Goal: Transaction & Acquisition: Book appointment/travel/reservation

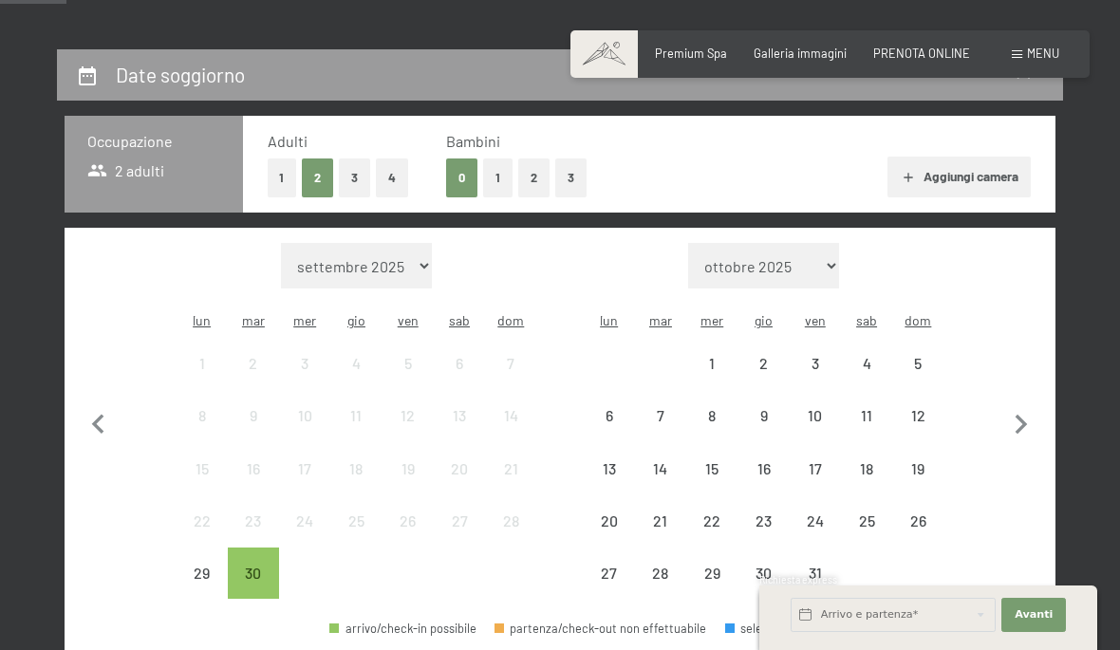
scroll to position [384, 0]
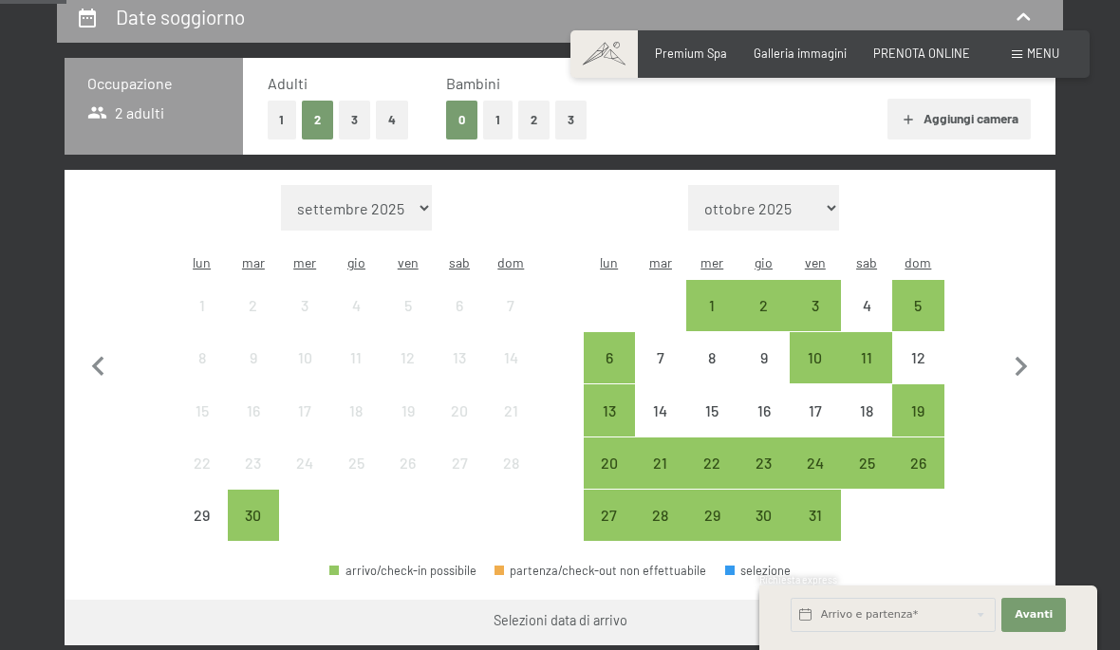
click at [413, 211] on select "[DATE] [DATE] [DATE] [DATE] [DATE] [DATE] [DATE] [DATE] [DATE] [DATE] [DATE] [D…" at bounding box center [356, 208] width 151 height 46
select select "[DATE]"
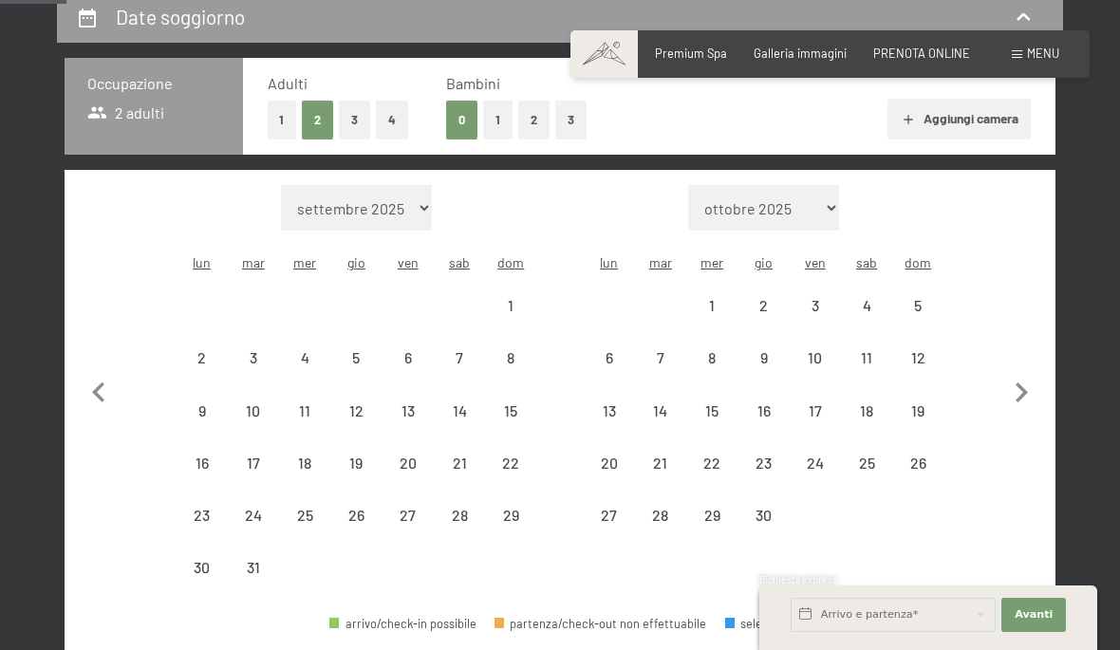
select select "[DATE]"
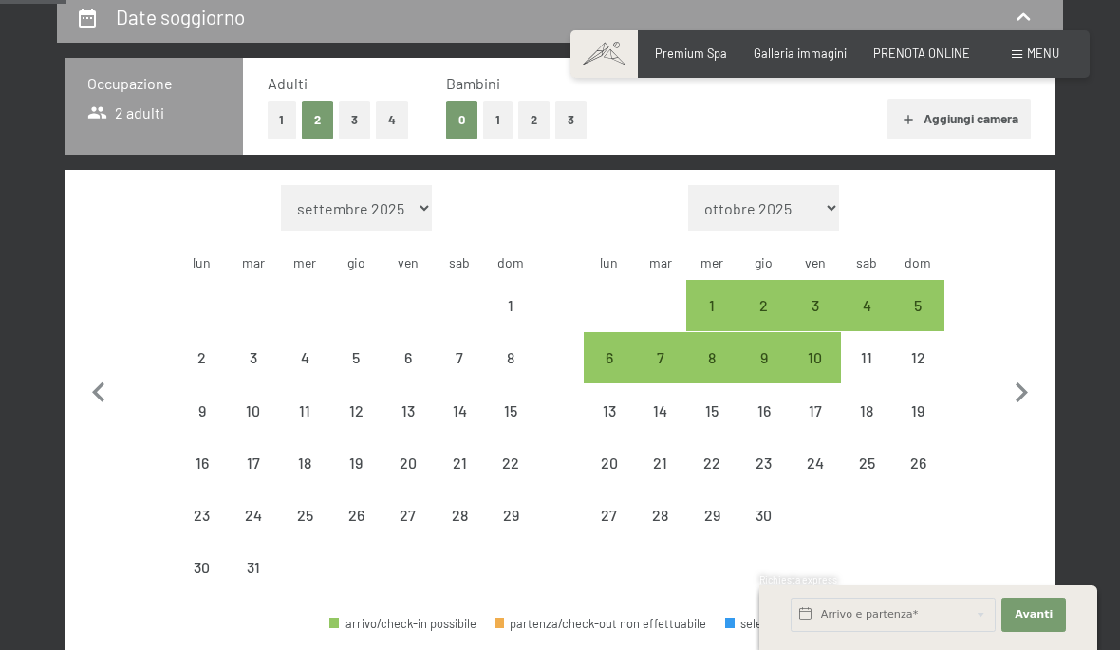
select select "[DATE]"
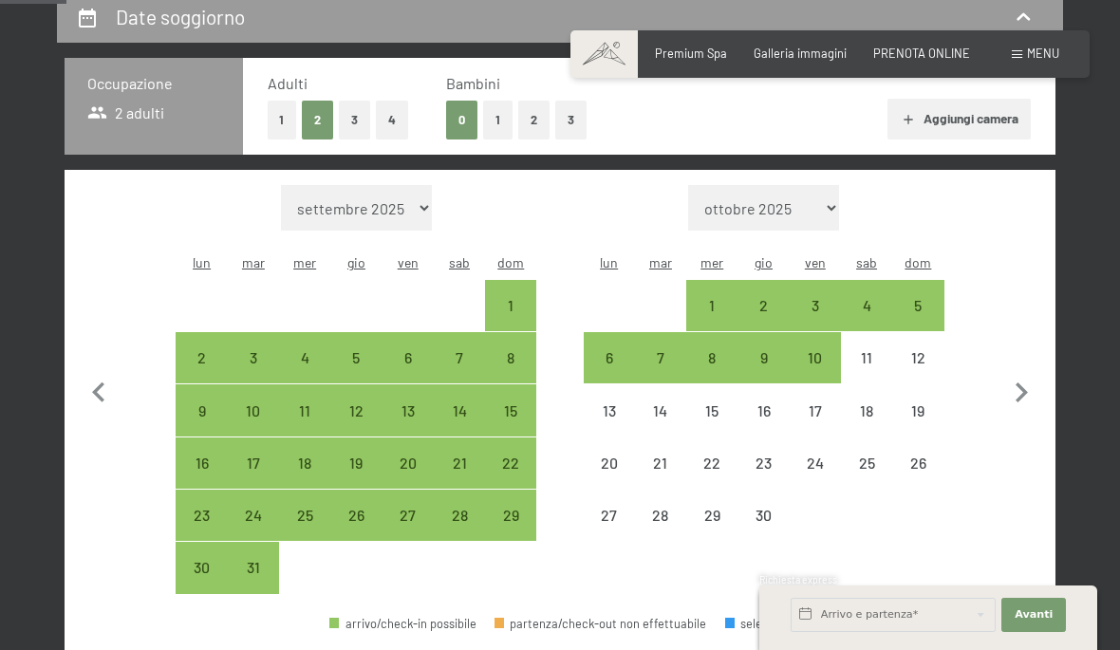
click at [458, 353] on div "7" at bounding box center [459, 373] width 47 height 47
select select "[DATE]"
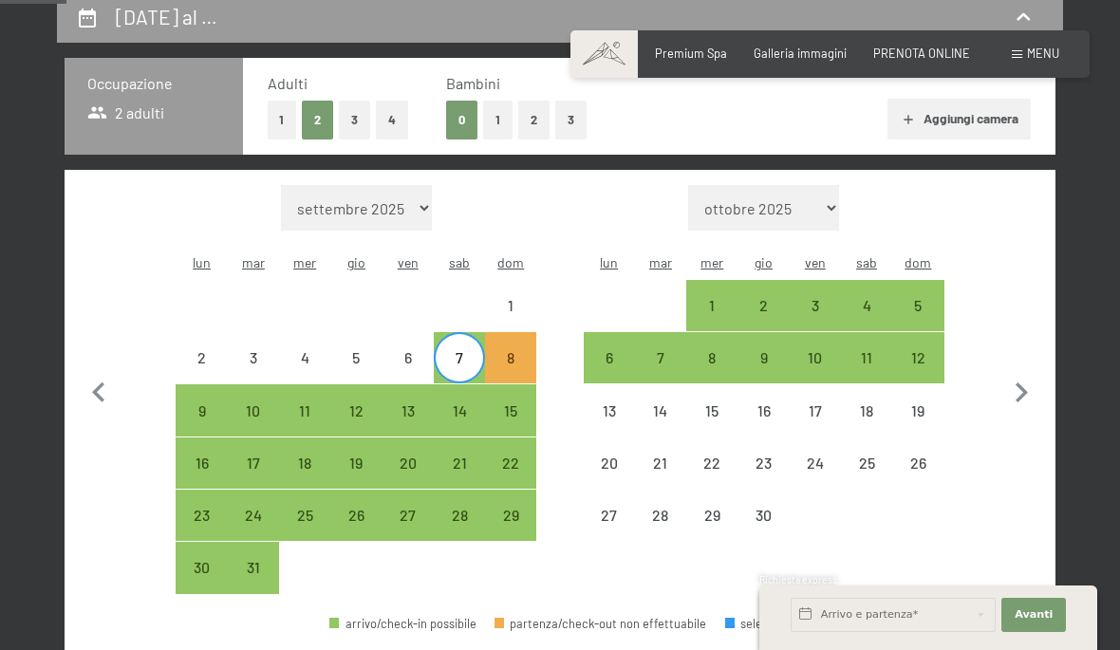
click at [367, 404] on div "12" at bounding box center [355, 427] width 47 height 47
select select "[DATE]"
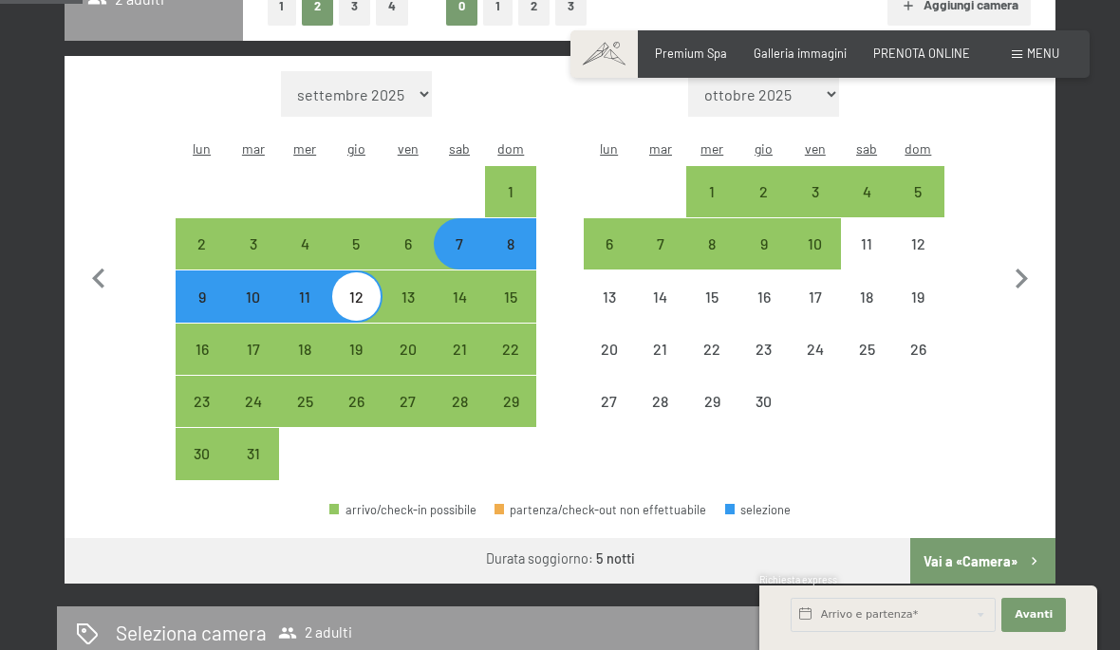
click at [996, 558] on button "Vai a «Camera»" at bounding box center [983, 561] width 145 height 46
select select "[DATE]"
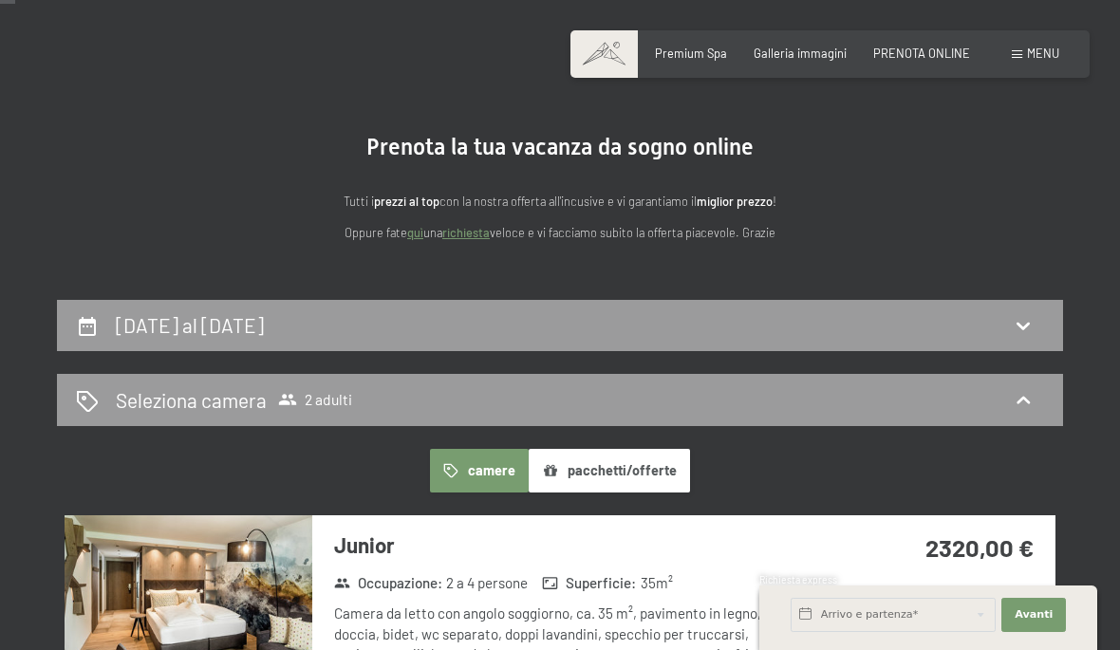
scroll to position [69, 0]
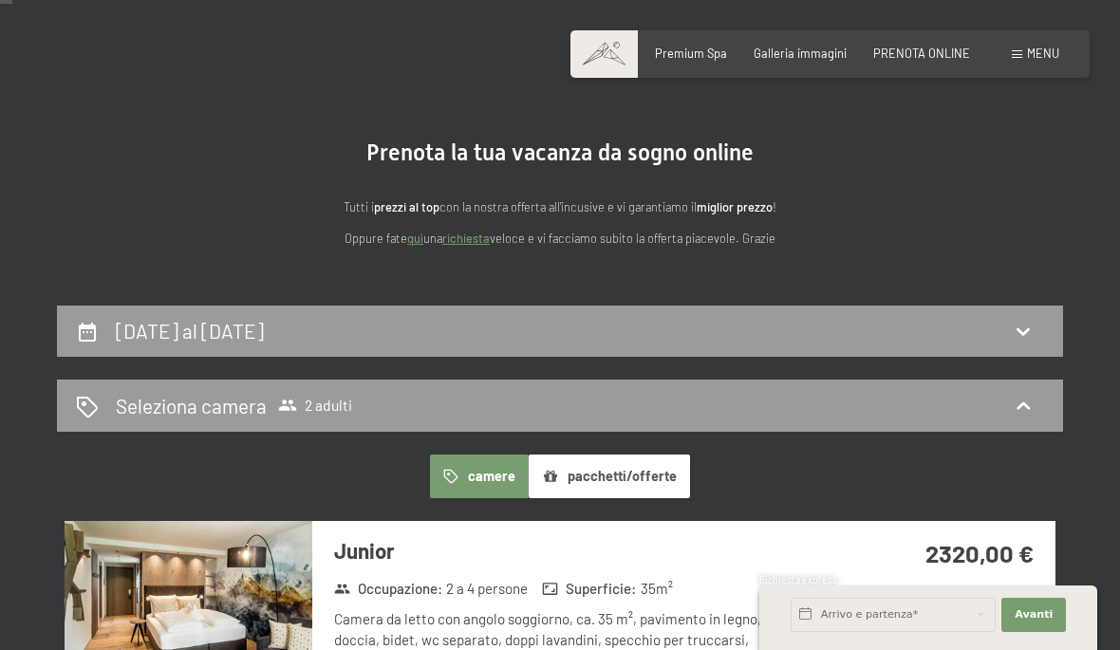
click at [264, 340] on h2 "[DATE] al [DATE]" at bounding box center [190, 331] width 148 height 24
select select "[DATE]"
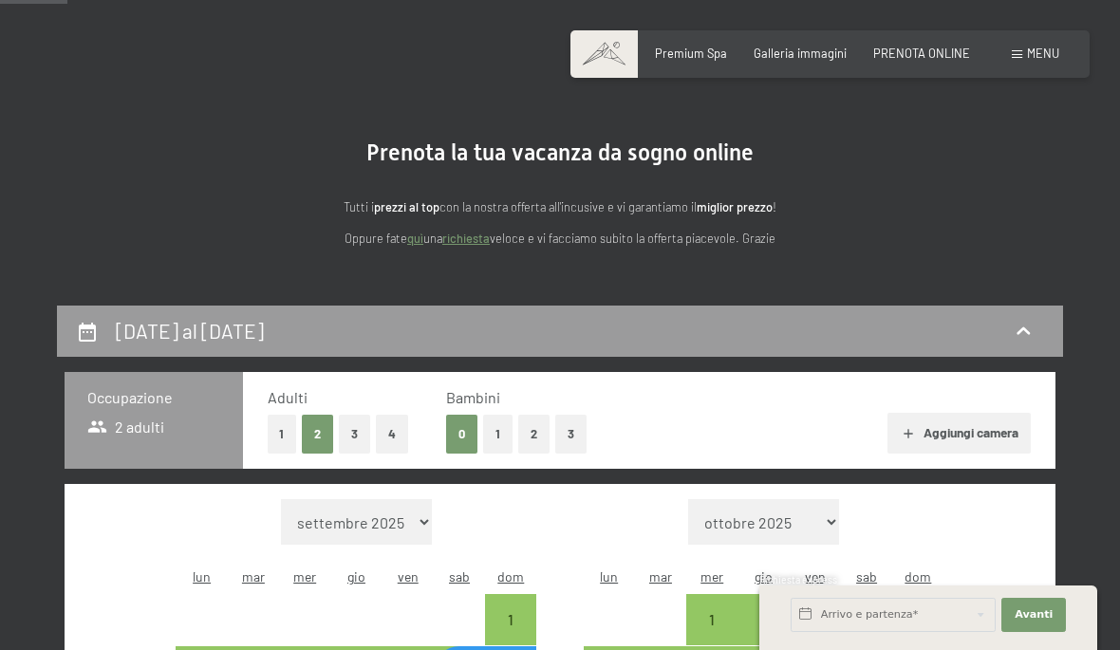
scroll to position [373, 0]
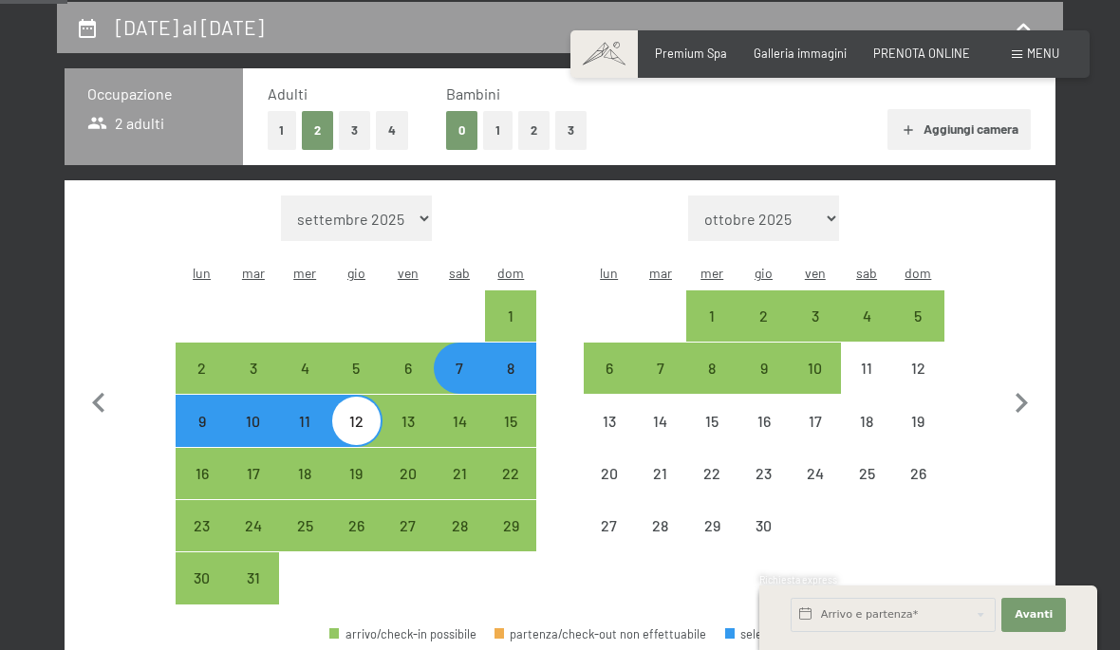
click at [365, 416] on div "12" at bounding box center [355, 437] width 47 height 47
select select "[DATE]"
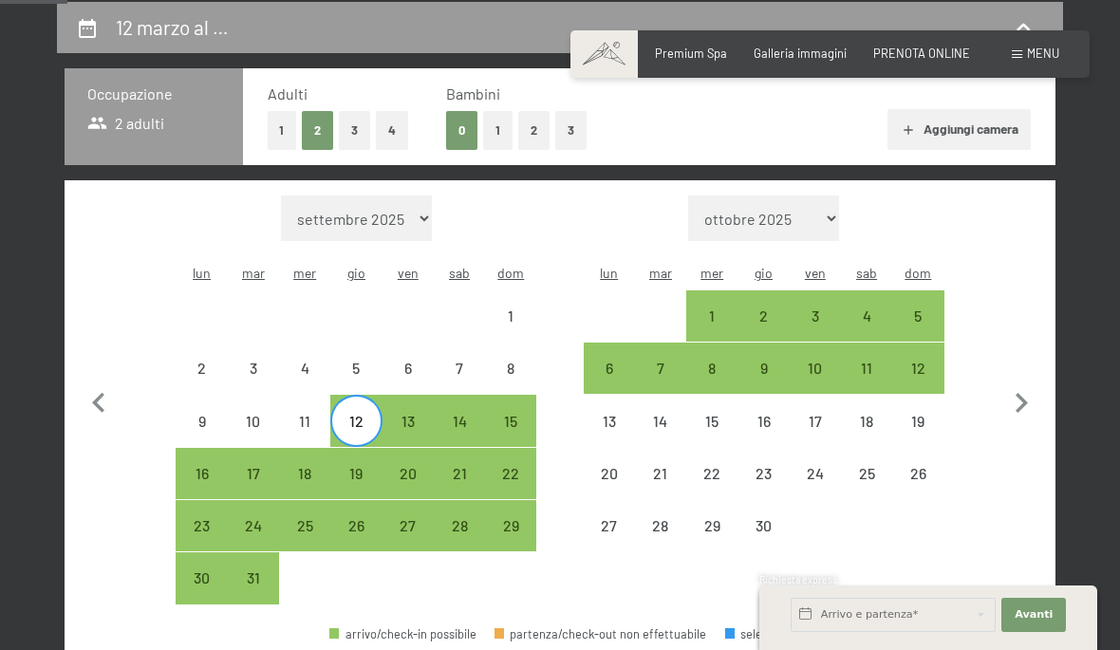
click at [363, 420] on div "12" at bounding box center [355, 437] width 47 height 47
select select "[DATE]"
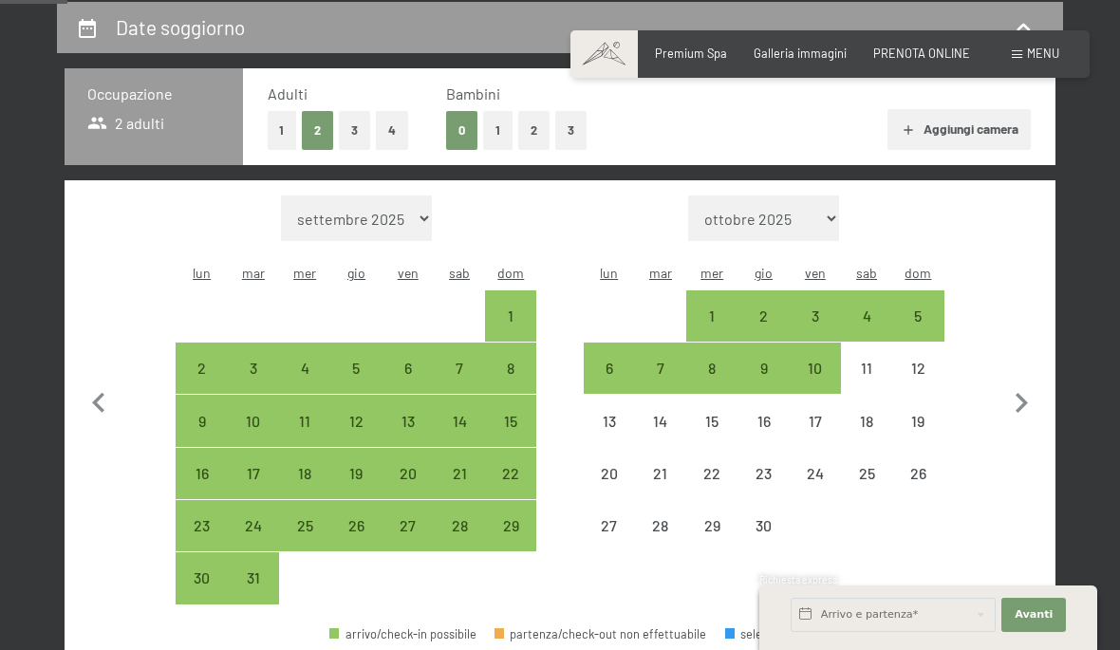
click at [465, 389] on span "Consenso marketing*" at bounding box center [447, 379] width 143 height 19
click at [366, 389] on input "Consenso marketing*" at bounding box center [357, 379] width 19 height 19
click at [469, 389] on span "Consenso marketing*" at bounding box center [447, 379] width 143 height 19
click at [366, 389] on input "Consenso marketing*" at bounding box center [357, 379] width 19 height 19
click at [469, 389] on span "Consenso marketing*" at bounding box center [447, 379] width 143 height 19
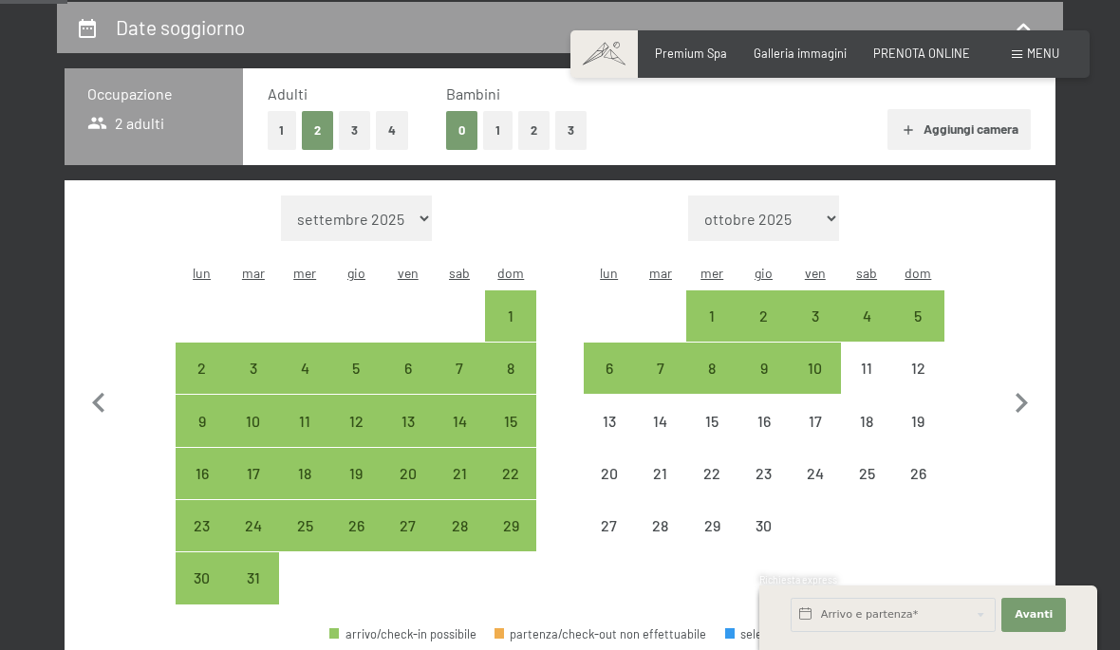
click at [366, 389] on input "Consenso marketing*" at bounding box center [357, 379] width 19 height 19
click at [474, 389] on span "Consenso marketing*" at bounding box center [447, 379] width 143 height 19
click at [366, 389] on input "Consenso marketing*" at bounding box center [357, 379] width 19 height 19
checkbox input "false"
click at [522, 363] on div "8" at bounding box center [510, 384] width 47 height 47
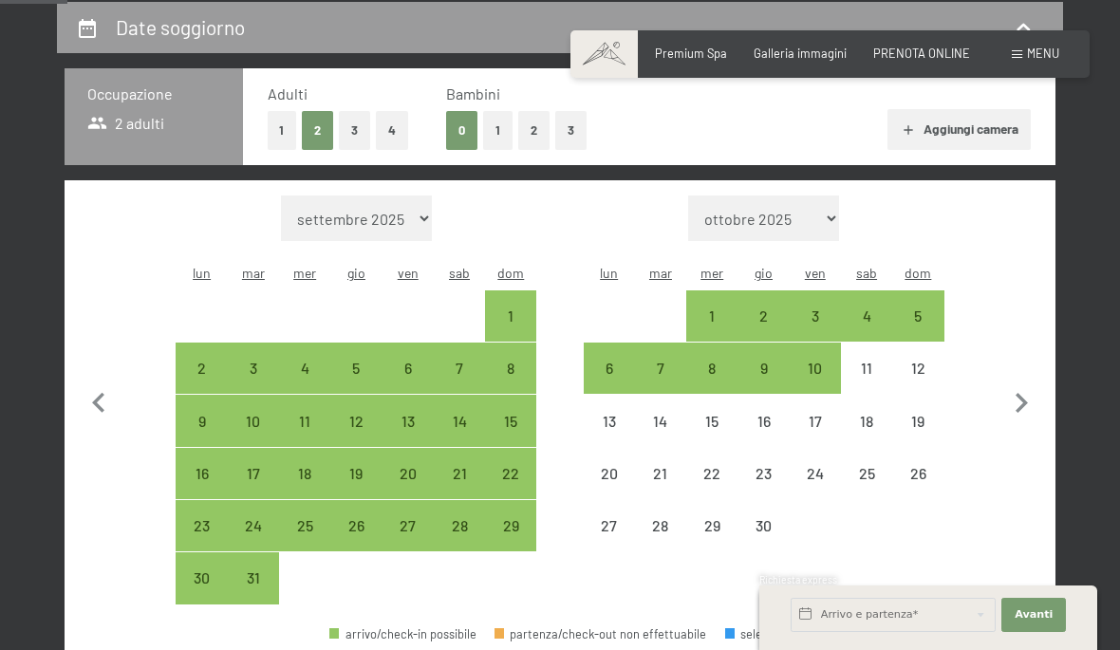
select select "[DATE]"
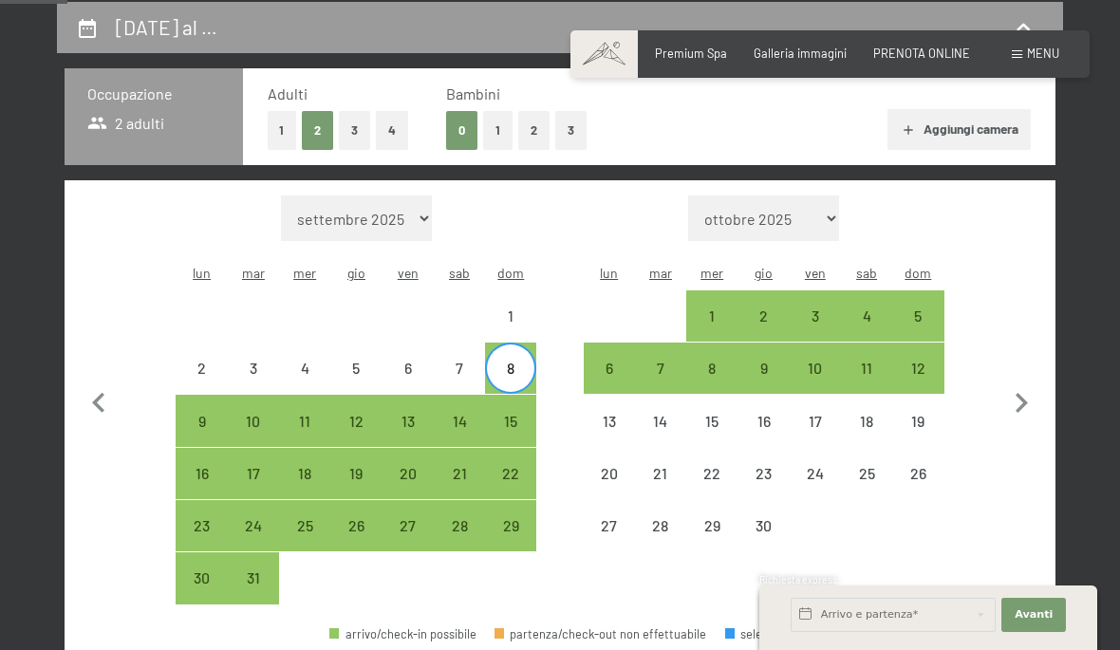
click at [520, 361] on div "8" at bounding box center [510, 384] width 47 height 47
select select "[DATE]"
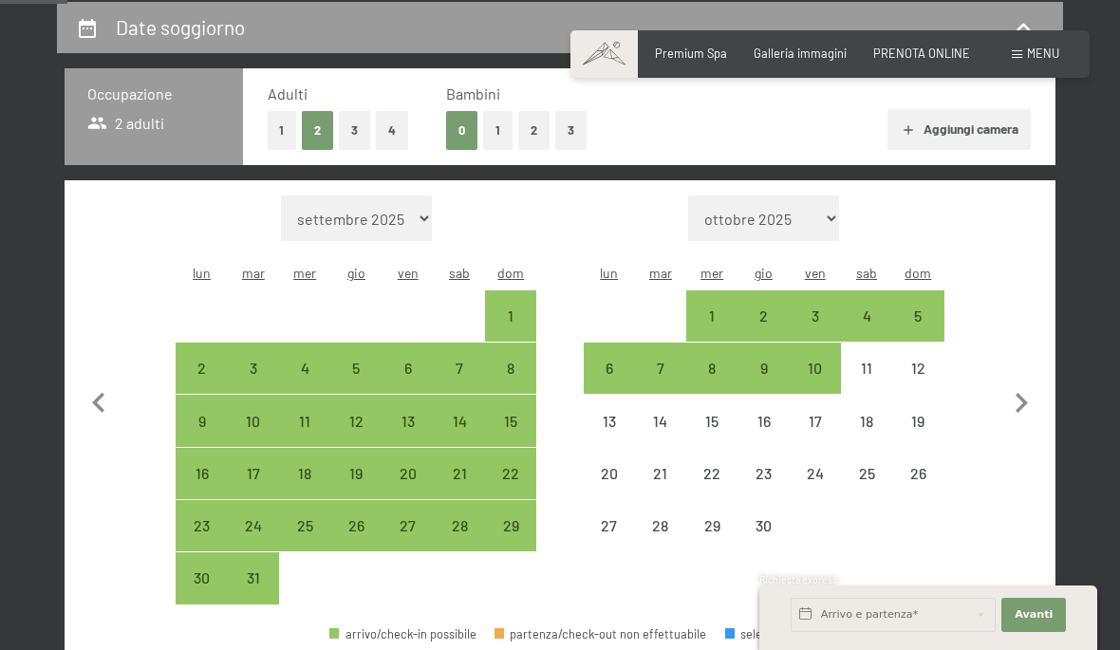
click at [469, 389] on span "Consenso marketing*" at bounding box center [447, 379] width 143 height 19
click at [366, 389] on input "Consenso marketing*" at bounding box center [357, 379] width 19 height 19
click at [474, 389] on span "Consenso marketing*" at bounding box center [447, 379] width 143 height 19
click at [366, 389] on input "Consenso marketing*" at bounding box center [357, 379] width 19 height 19
click at [429, 389] on span "Consenso marketing*" at bounding box center [447, 379] width 143 height 19
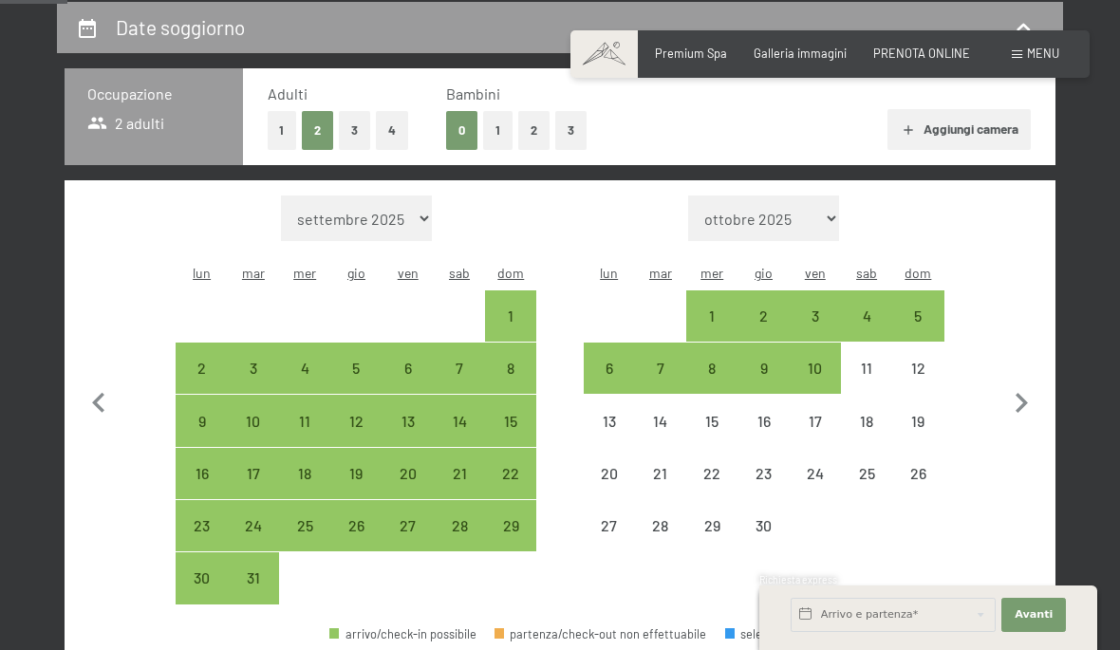
click at [366, 389] on input "Consenso marketing*" at bounding box center [357, 379] width 19 height 19
click at [409, 389] on span "Consenso marketing*" at bounding box center [447, 379] width 143 height 19
click at [366, 389] on input "Consenso marketing*" at bounding box center [357, 379] width 19 height 19
checkbox input "false"
click at [524, 414] on div "15" at bounding box center [510, 437] width 47 height 47
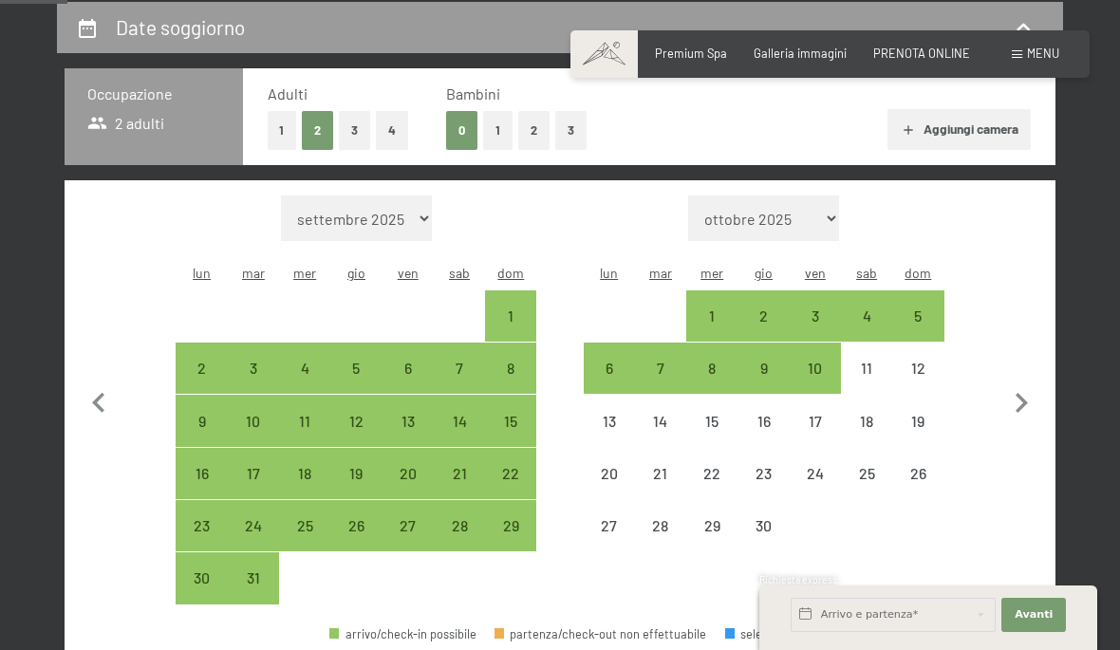
select select "[DATE]"
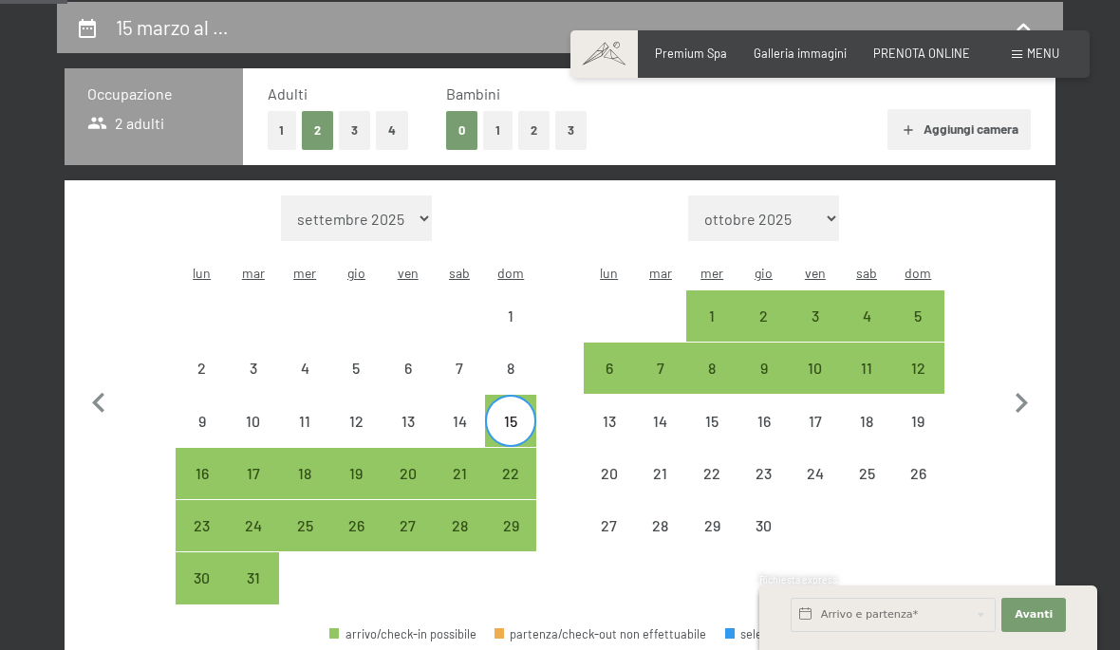
click at [415, 457] on div "20" at bounding box center [408, 473] width 47 height 47
select select "[DATE]"
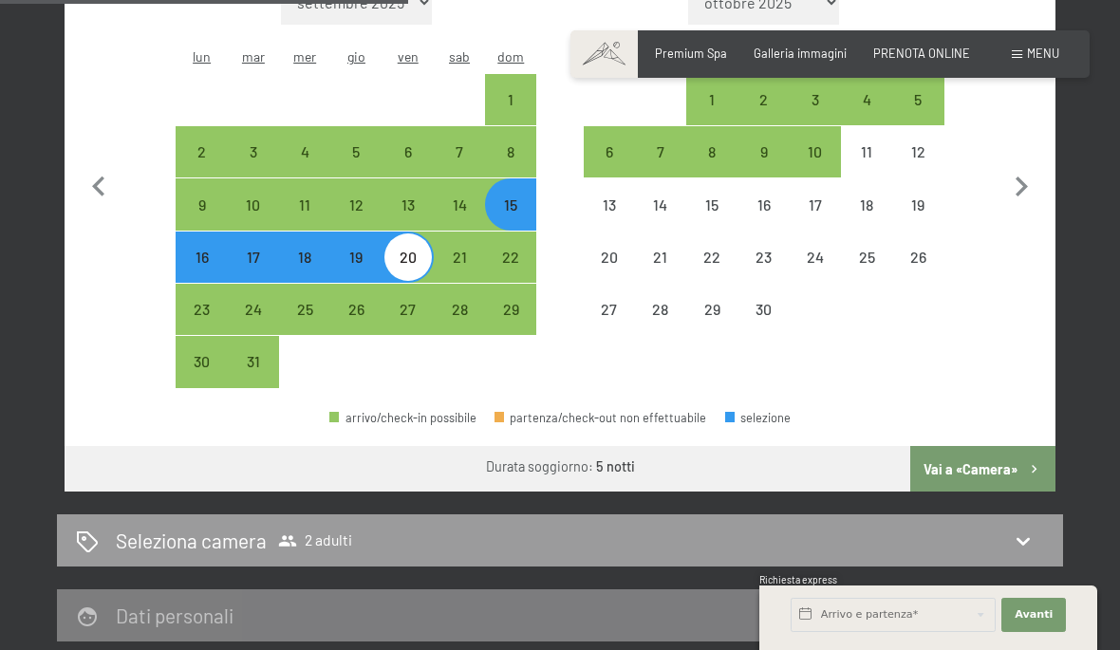
click at [1001, 461] on button "Vai a «Camera»" at bounding box center [983, 469] width 145 height 46
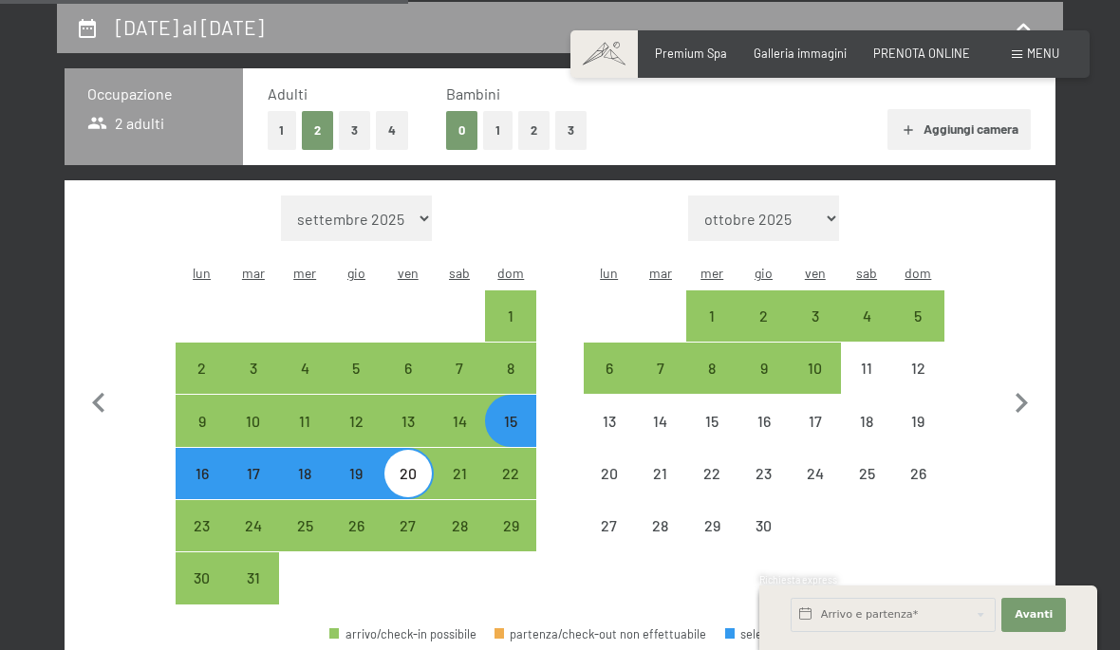
select select "[DATE]"
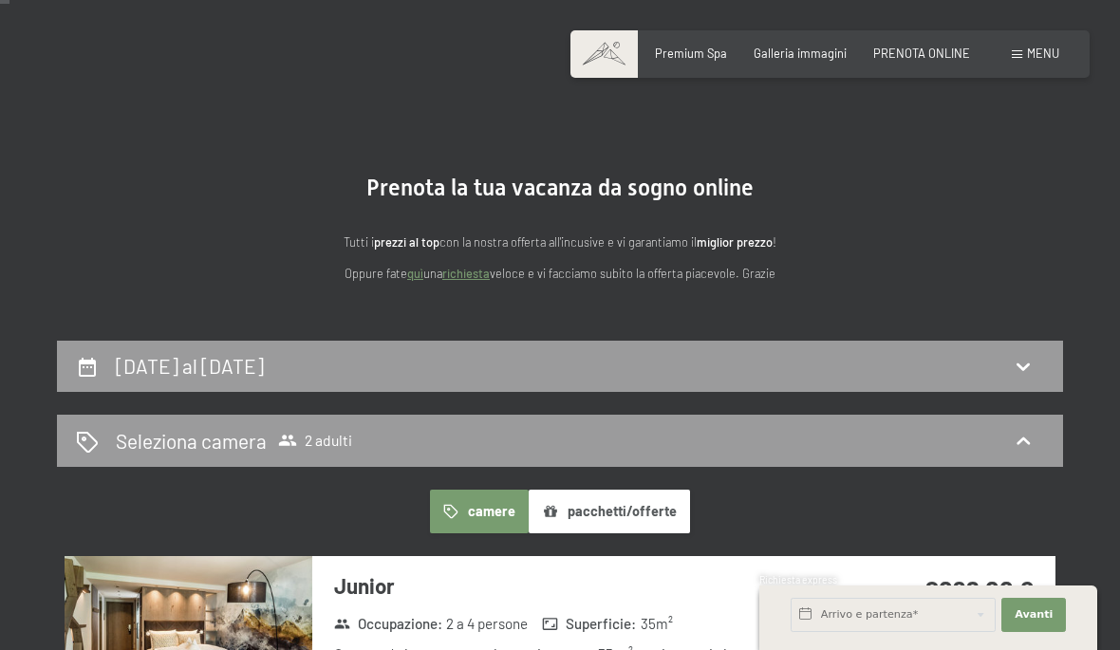
scroll to position [0, 0]
